Goal: Information Seeking & Learning: Learn about a topic

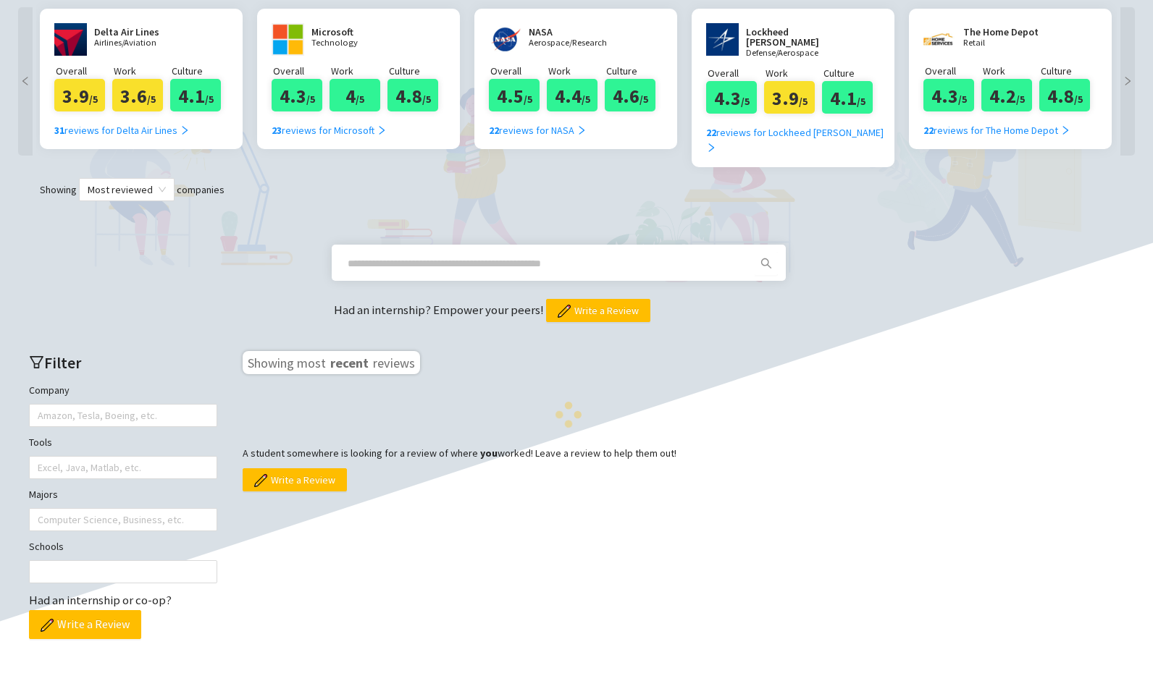
scroll to position [309, 0]
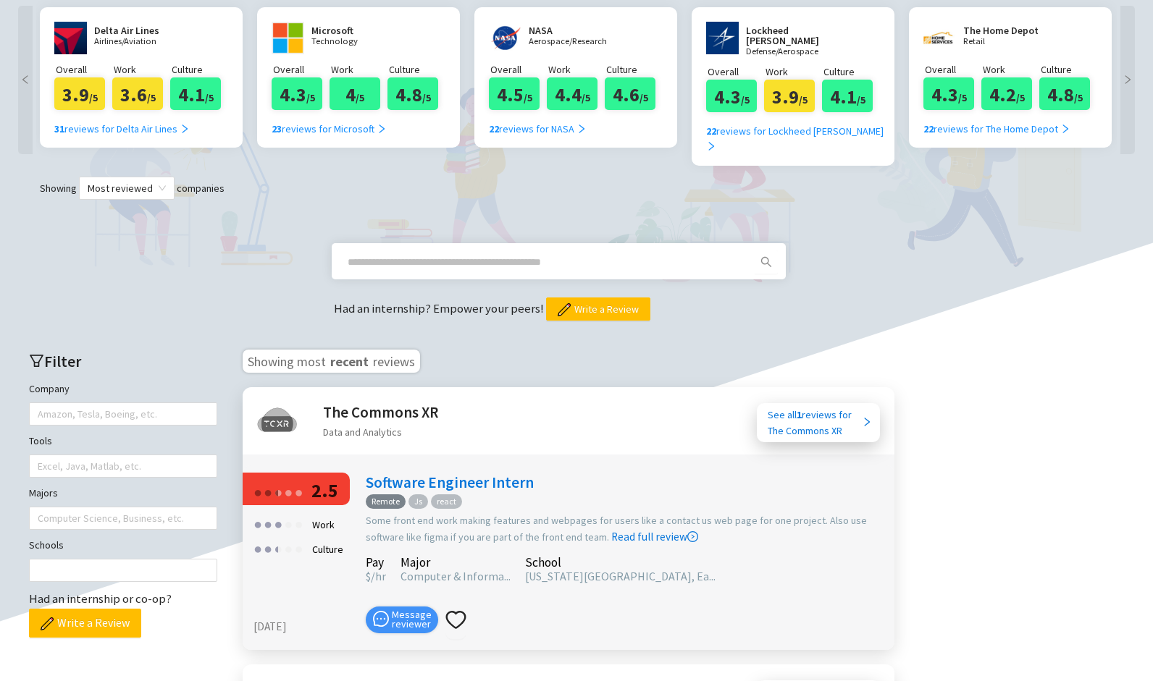
click at [176, 35] on div "Delta Air Lines Airlines/Aviation" at bounding box center [137, 38] width 87 height 33
click at [143, 122] on div "31 reviews for Delta Air Lines" at bounding box center [121, 129] width 135 height 16
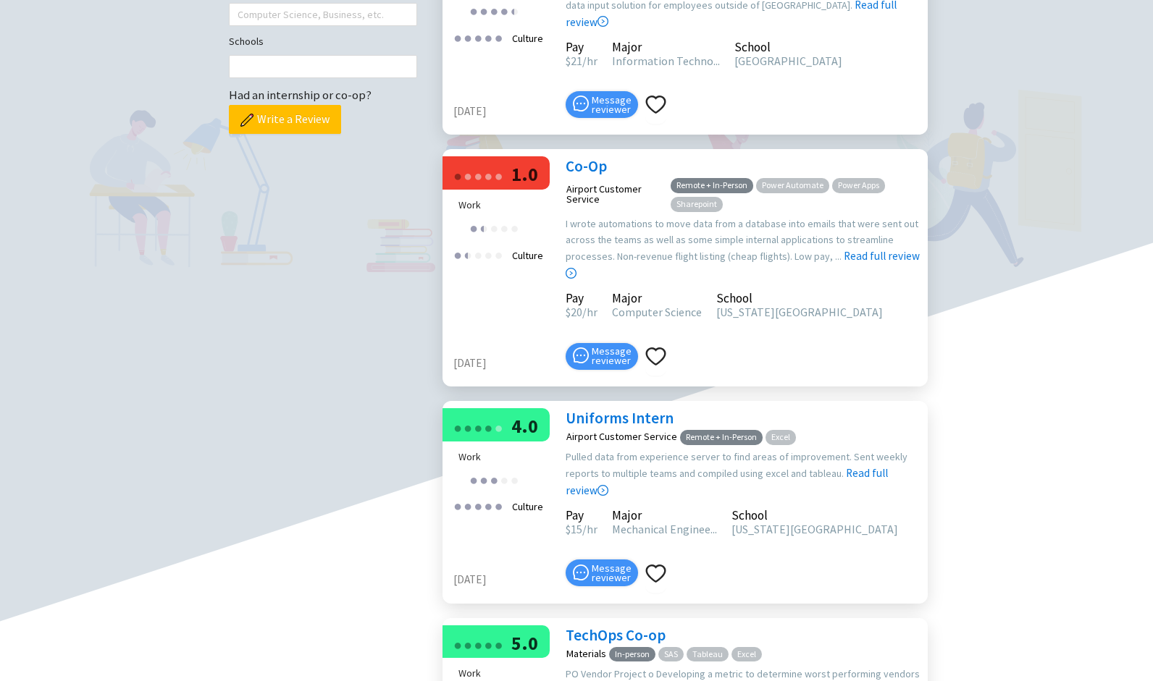
scroll to position [549, 0]
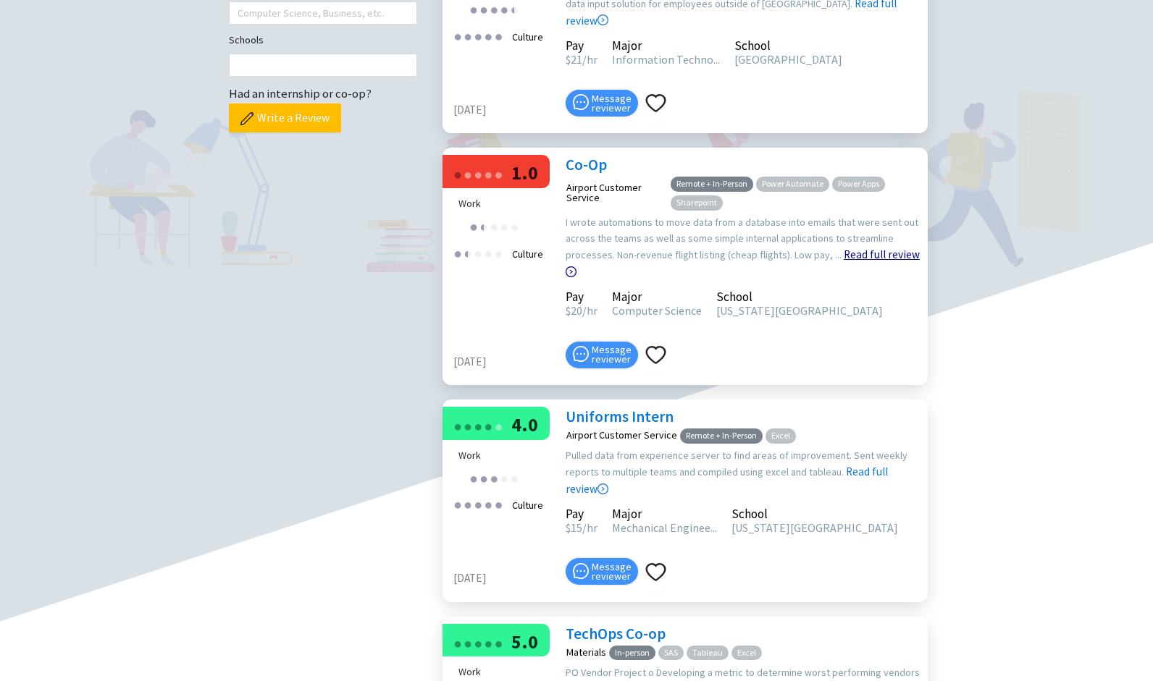
click at [856, 279] on link "Read full review" at bounding box center [743, 227] width 354 height 104
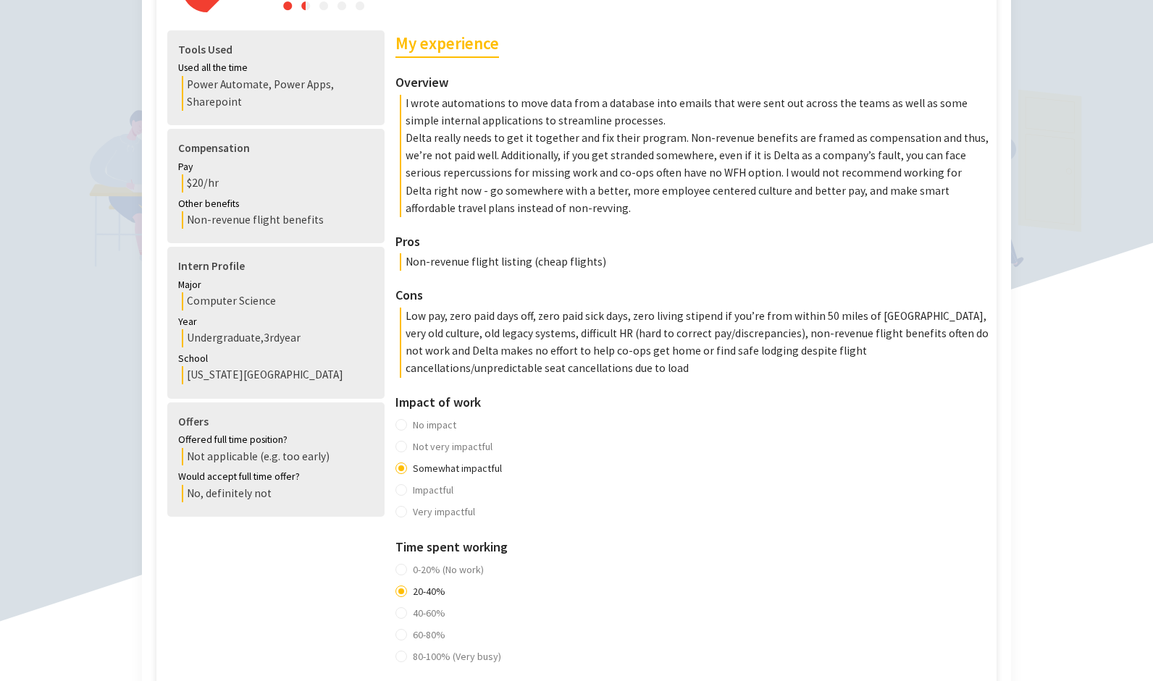
scroll to position [383, 0]
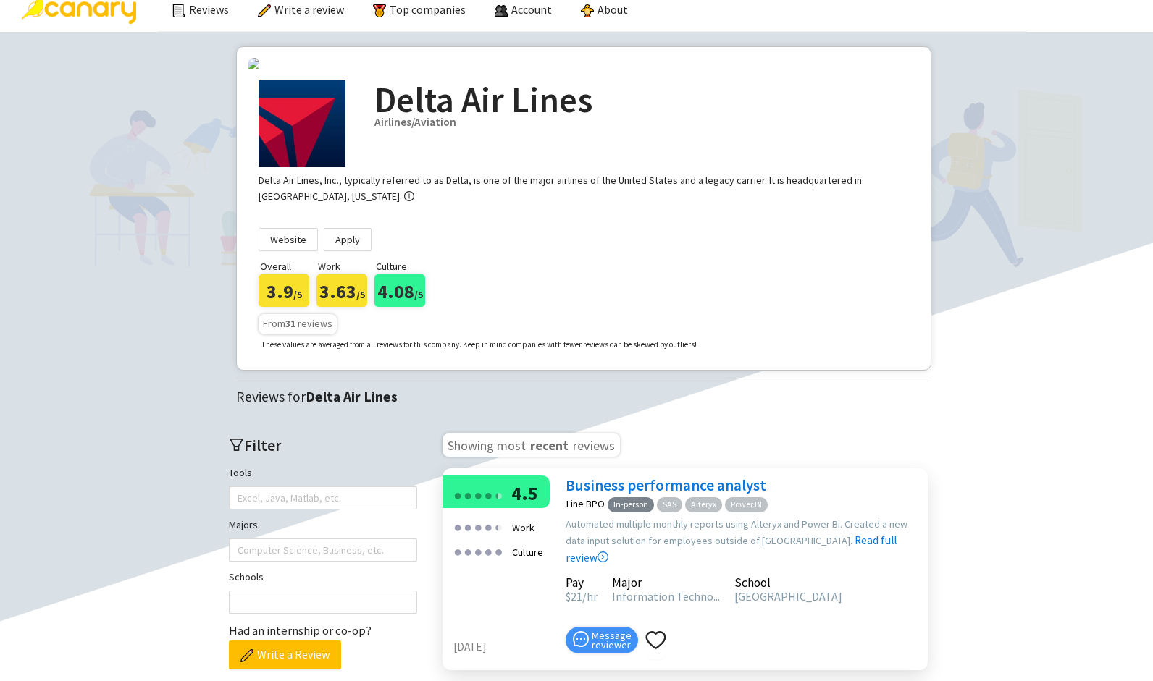
scroll to position [12, 0]
click at [89, 6] on img at bounding box center [79, 11] width 114 height 25
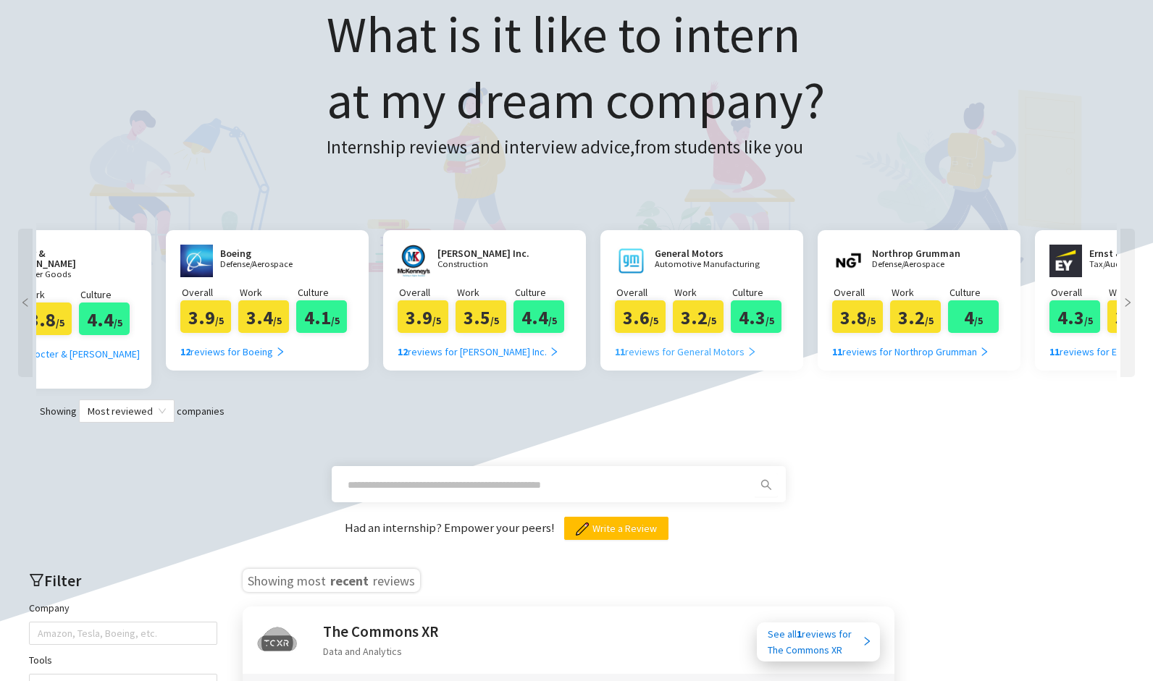
scroll to position [0, 1829]
click at [519, 350] on div "12 reviews for [PERSON_NAME] Inc." at bounding box center [479, 352] width 162 height 16
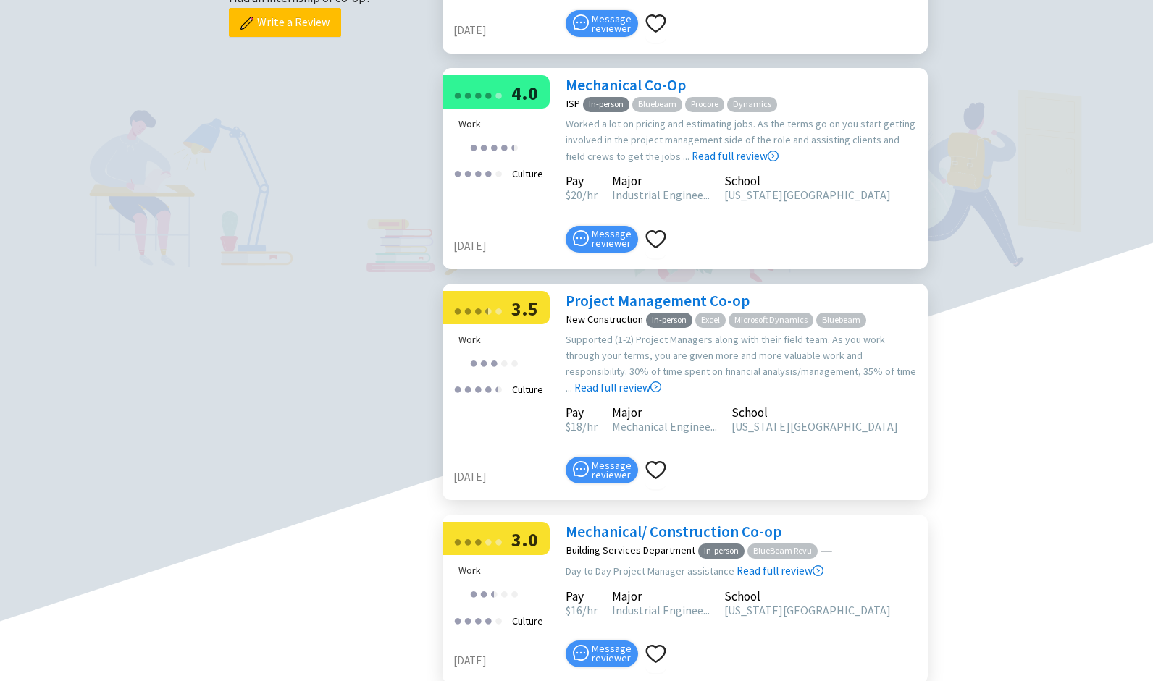
scroll to position [629, 0]
click at [700, 163] on link "Read full review" at bounding box center [735, 120] width 87 height 86
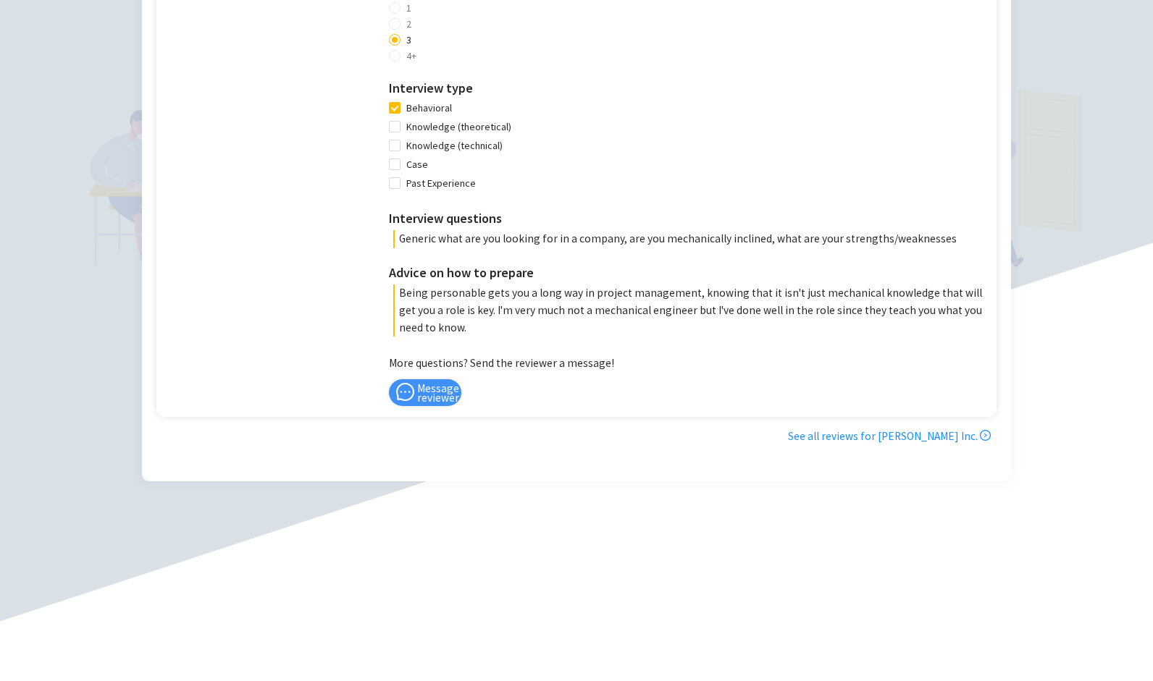
scroll to position [1243, 0]
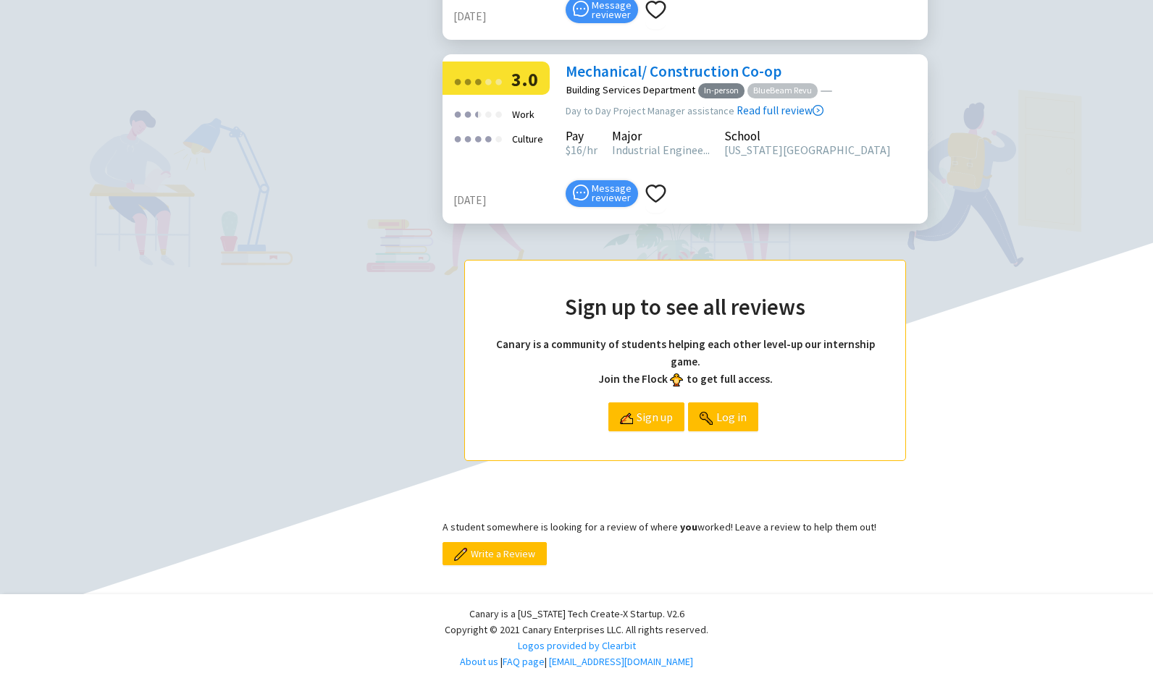
scroll to position [1178, 0]
